Goal: Navigation & Orientation: Find specific page/section

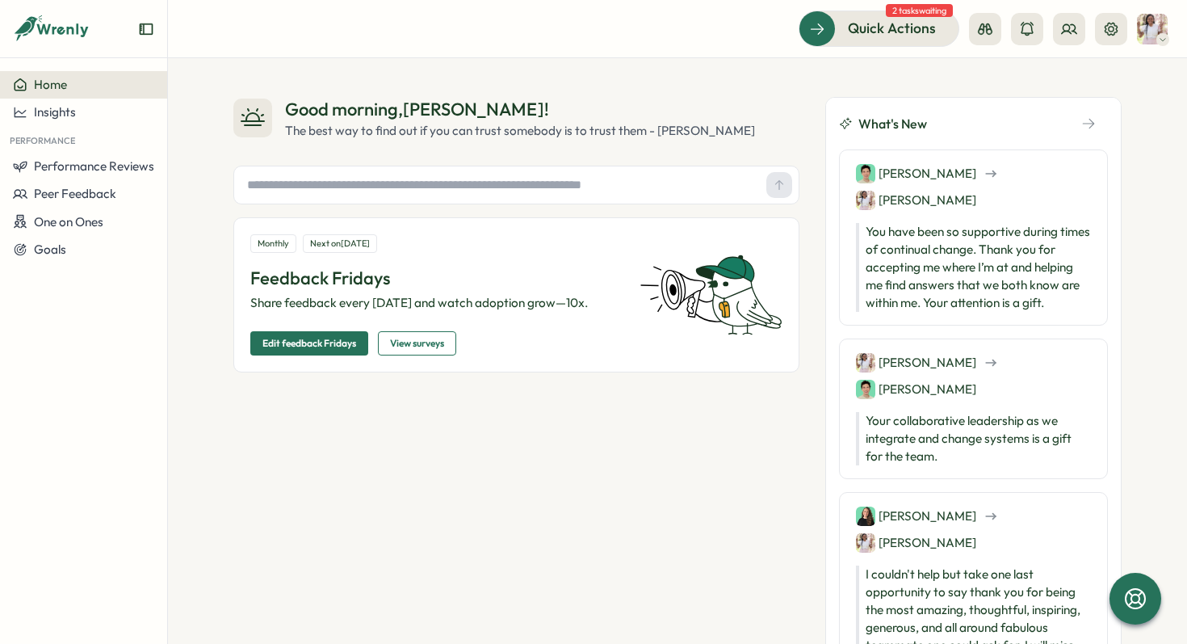
scroll to position [1521, 0]
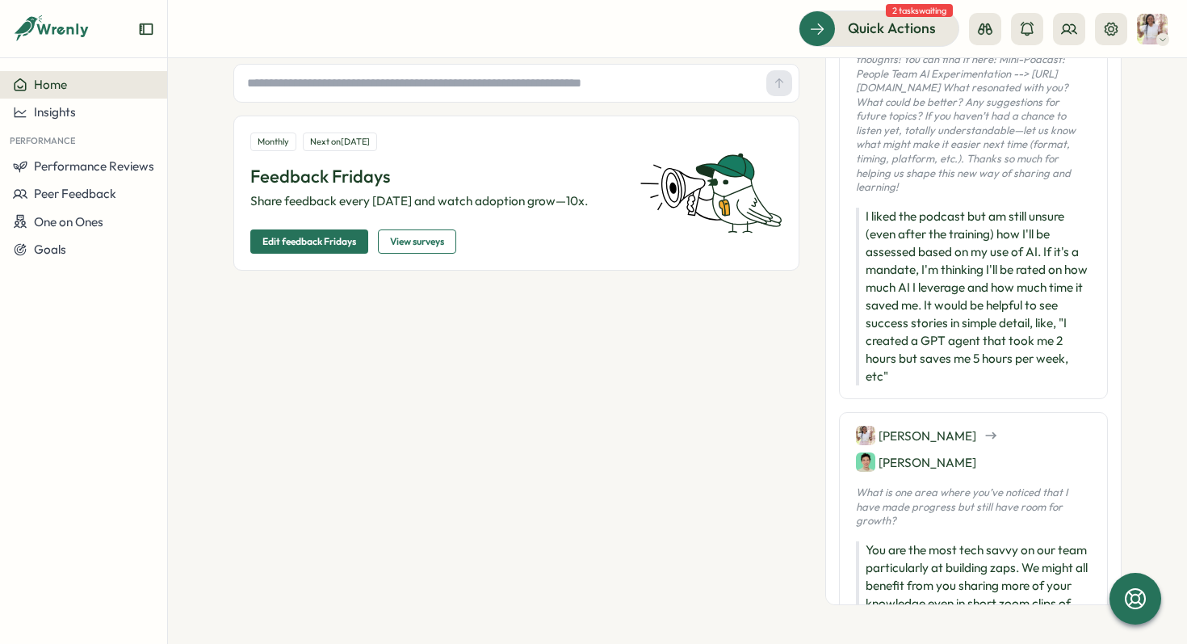
click at [531, 296] on div "Good morning , [PERSON_NAME] ! The best way to find out if you can trust somebo…" at bounding box center [516, 300] width 566 height 610
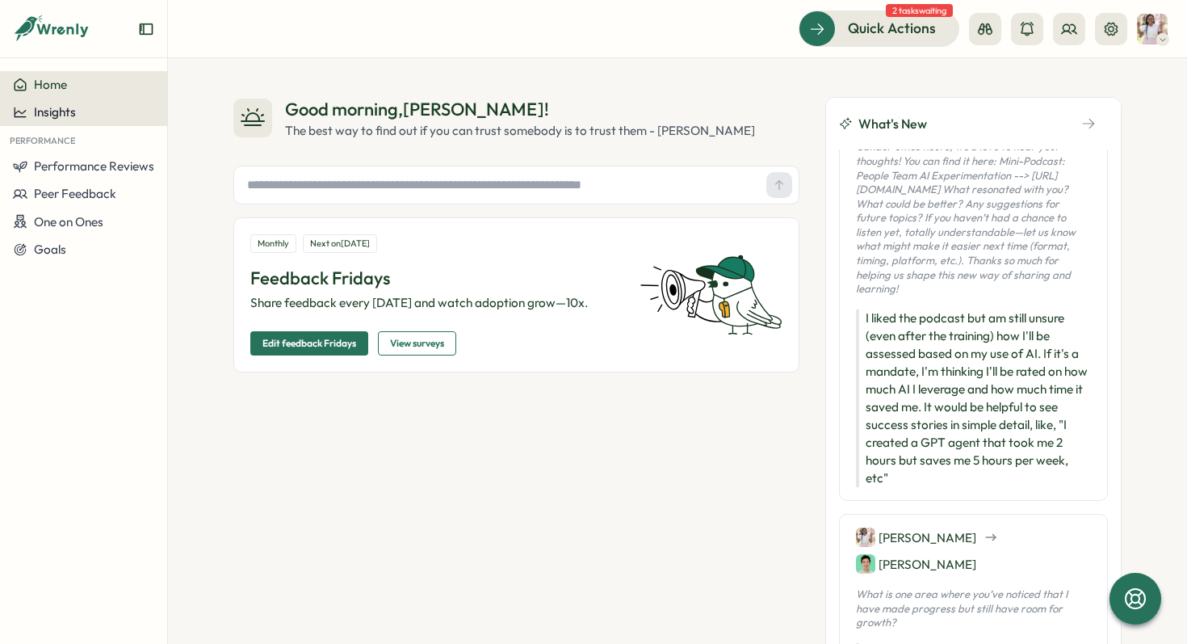
click at [51, 117] on span "Insights" at bounding box center [55, 111] width 42 height 15
click at [274, 111] on div "Performance Review" at bounding box center [228, 112] width 115 height 18
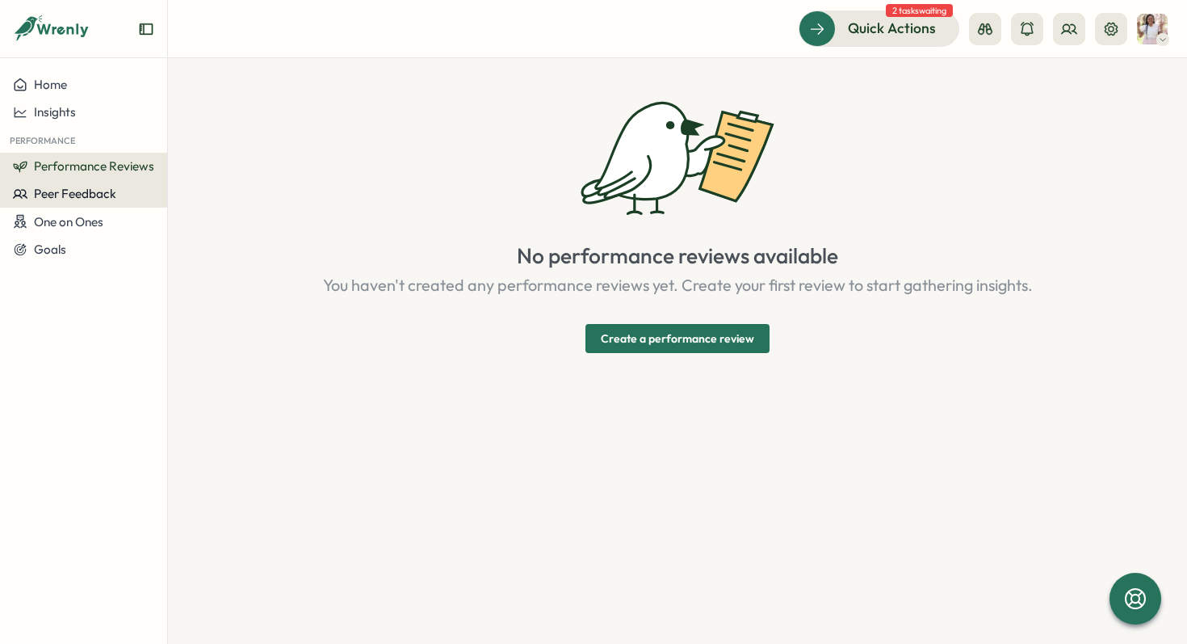
click at [68, 187] on span "Peer Feedback" at bounding box center [75, 193] width 82 height 15
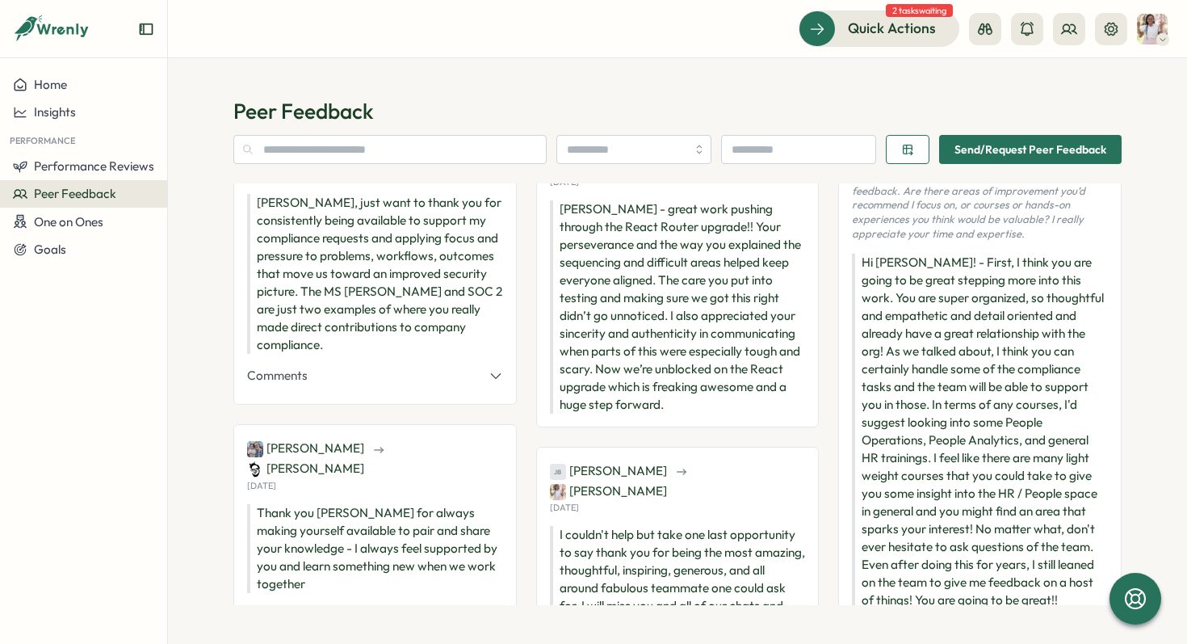
scroll to position [910, 0]
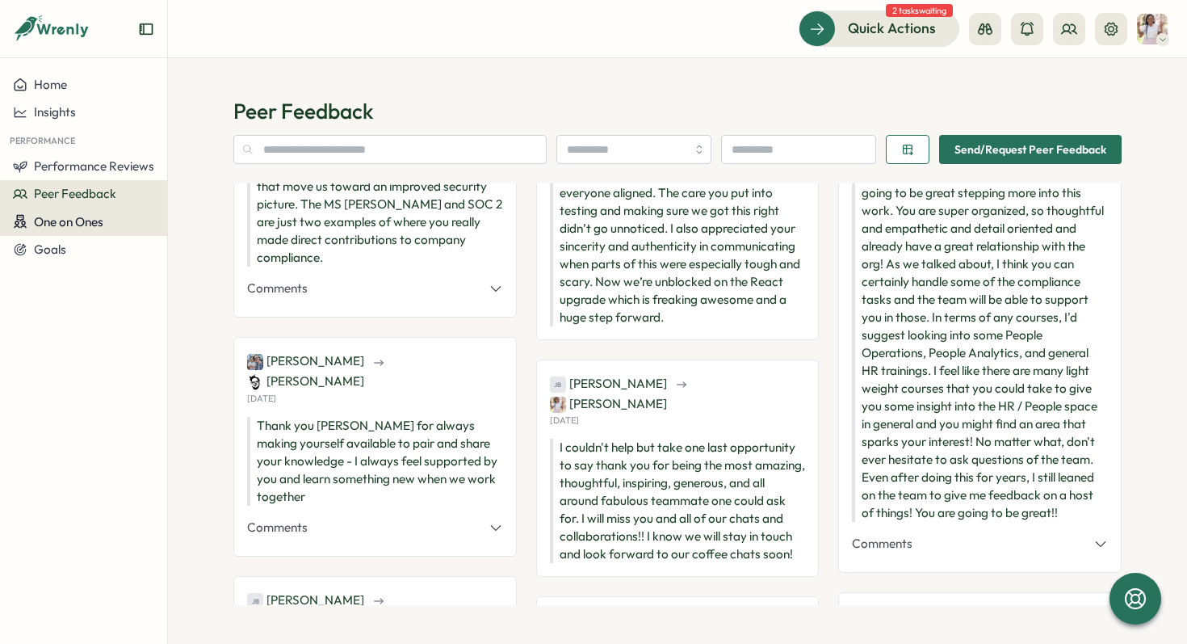
click at [87, 221] on span "One on Ones" at bounding box center [68, 221] width 69 height 15
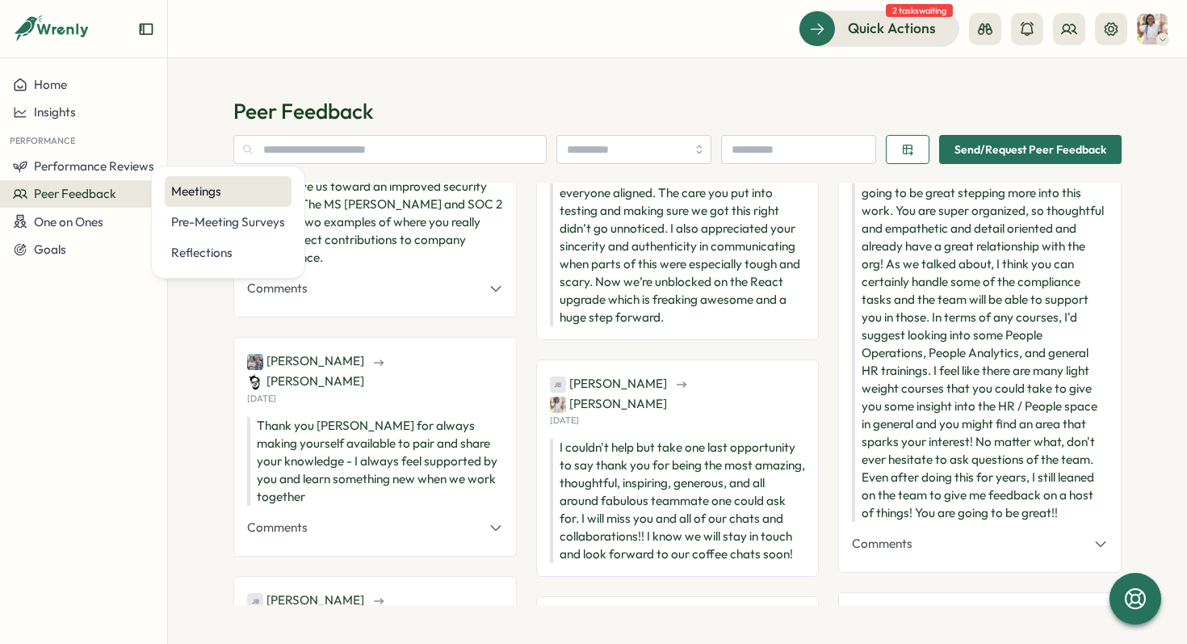
click at [195, 200] on div "Meetings" at bounding box center [228, 191] width 127 height 31
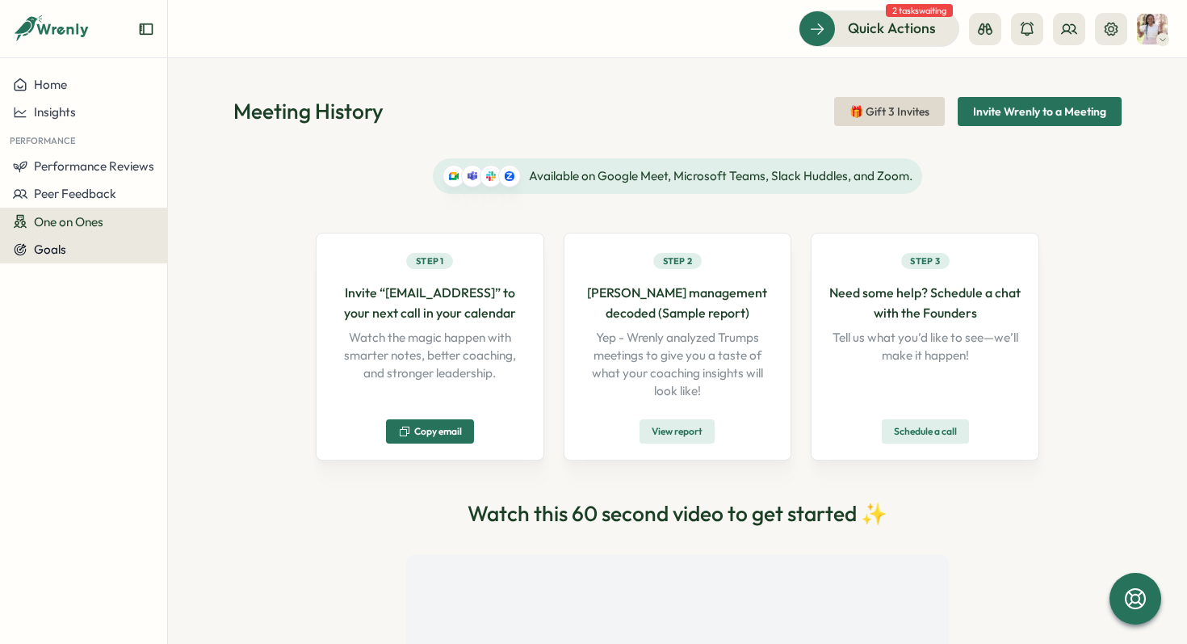
click at [50, 254] on span "Goals" at bounding box center [50, 248] width 32 height 15
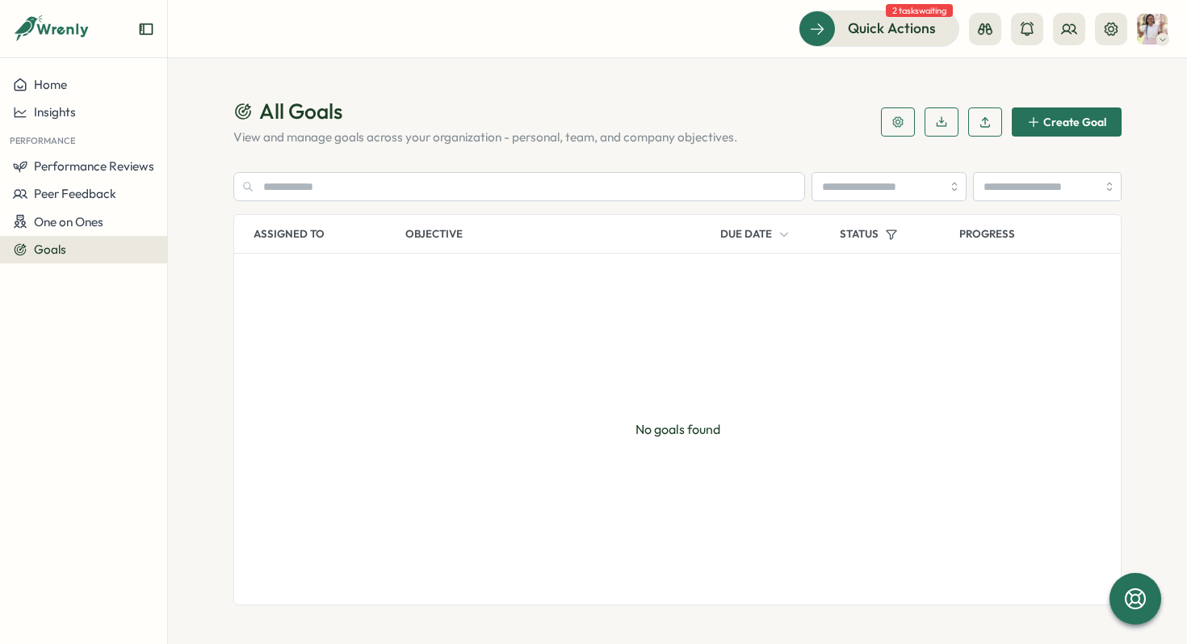
click at [883, 123] on button "button" at bounding box center [898, 121] width 34 height 29
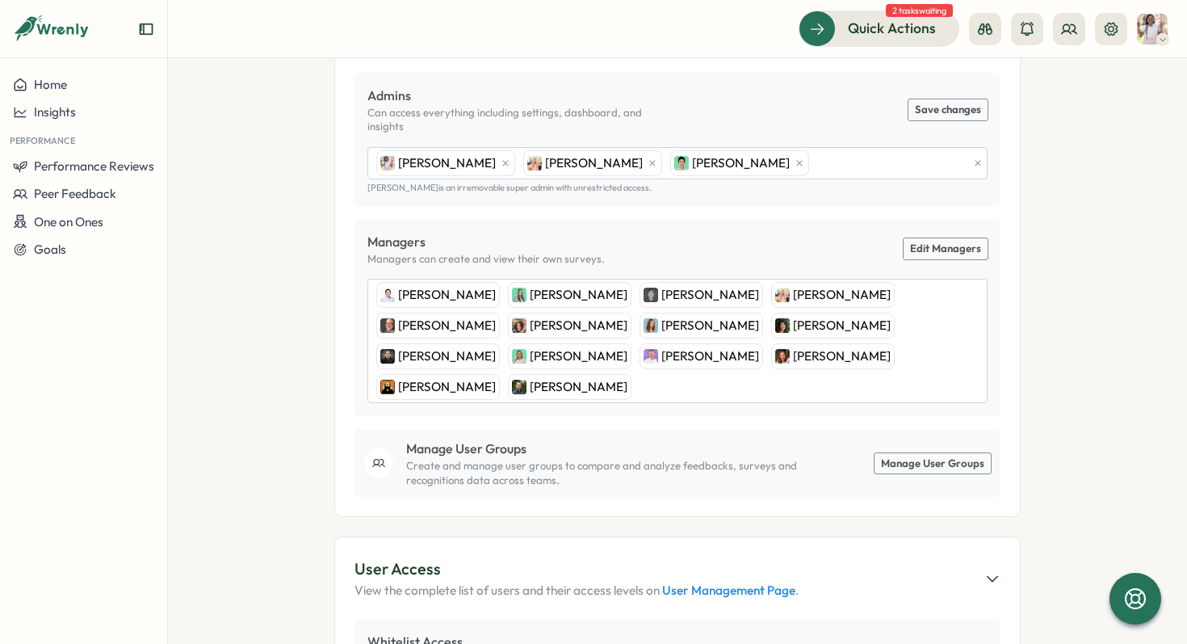
scroll to position [393, 0]
